Goal: Learn about a topic: Learn about a topic

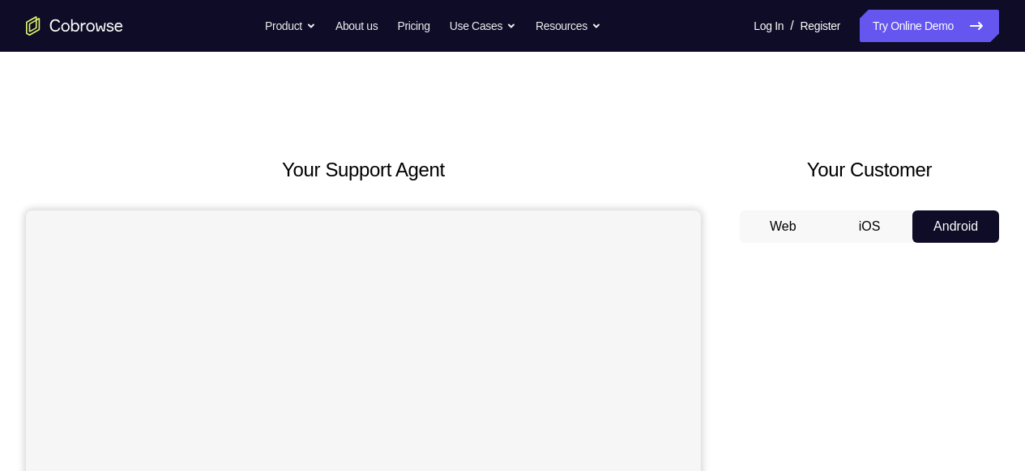
scroll to position [275, 0]
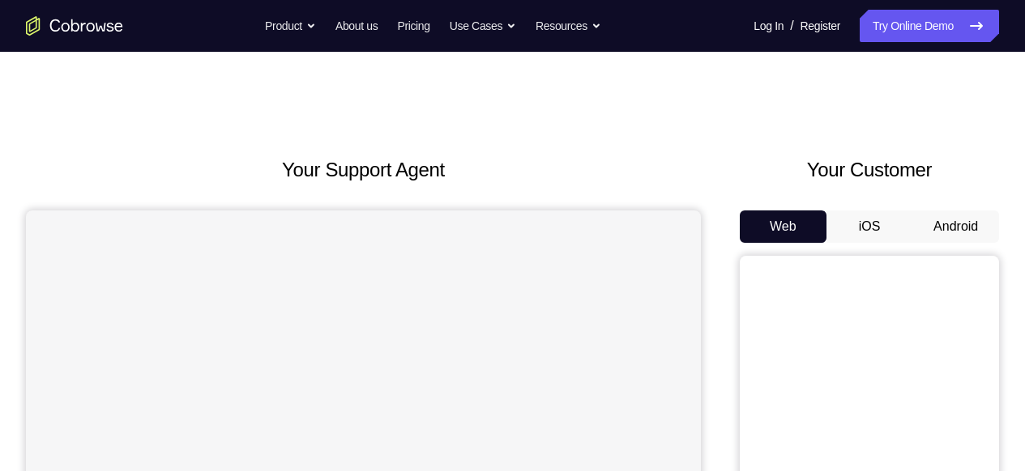
click at [954, 221] on button "Android" at bounding box center [955, 227] width 87 height 32
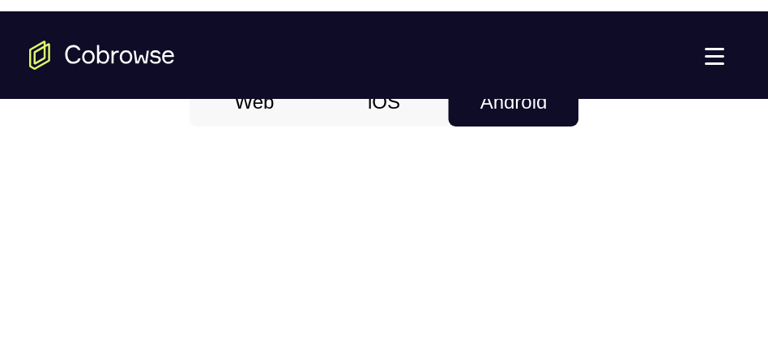
scroll to position [783, 0]
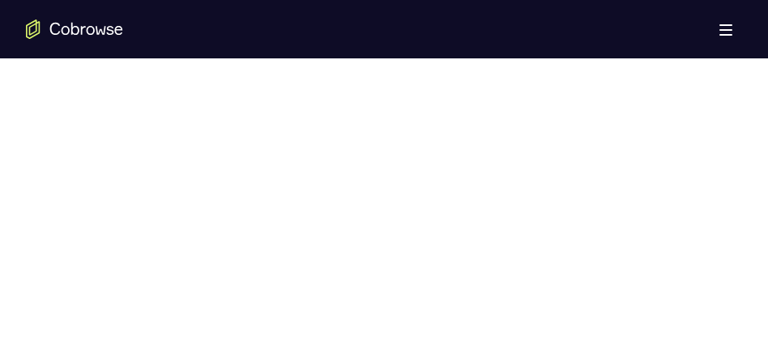
scroll to position [1026, 0]
